Goal: Information Seeking & Learning: Find specific fact

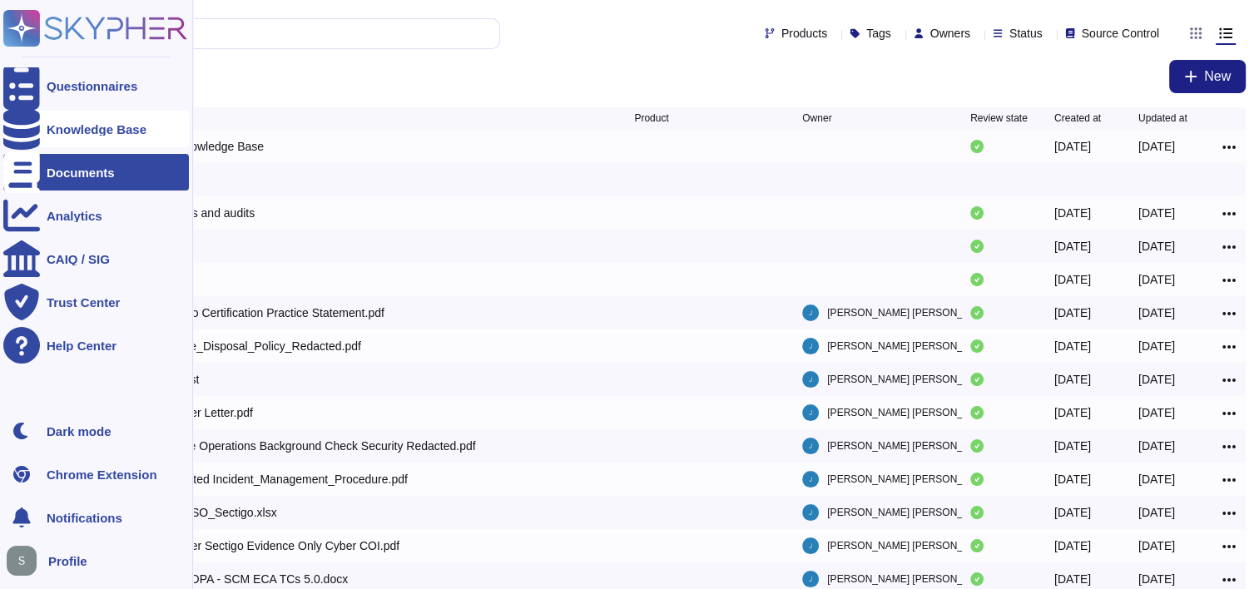
click at [77, 131] on div "Knowledge Base" at bounding box center [97, 129] width 100 height 12
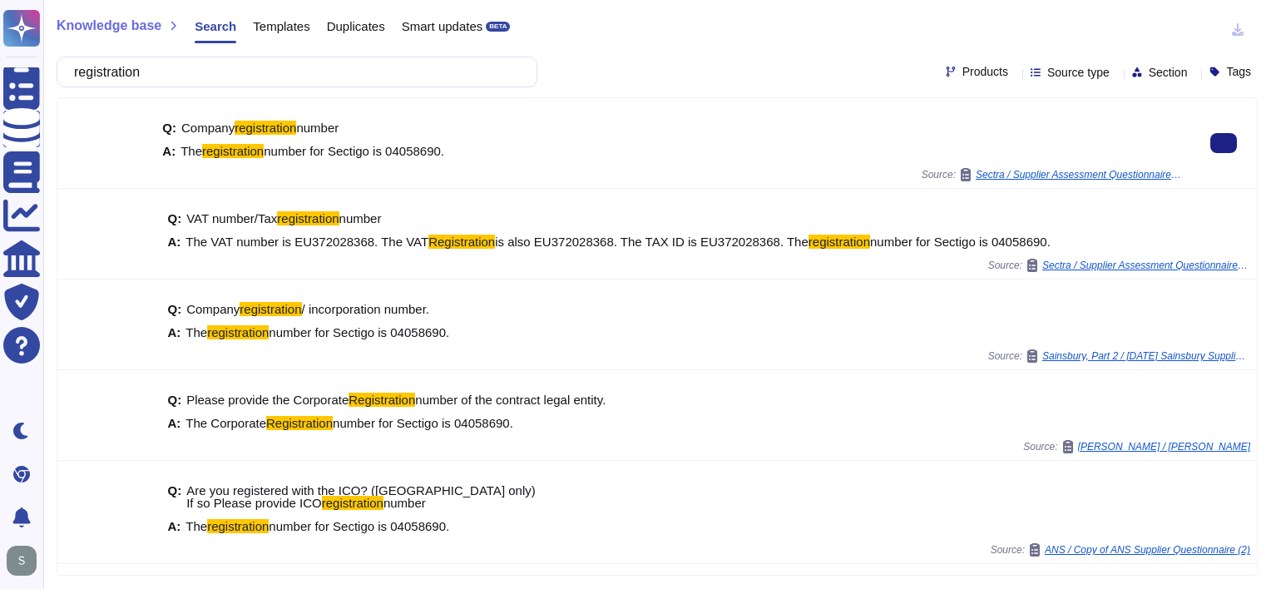
type input "registration"
click at [426, 153] on span "number for Sectigo is 04058690." at bounding box center [354, 151] width 181 height 14
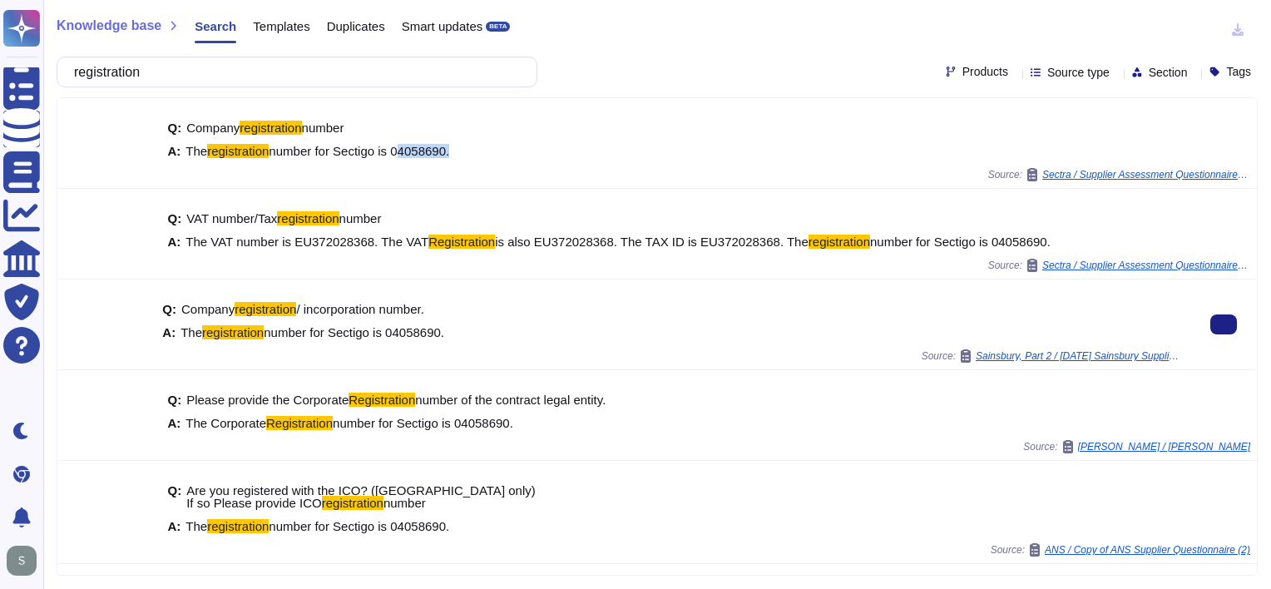
copy span "04058690"
